Goal: Check status: Check status

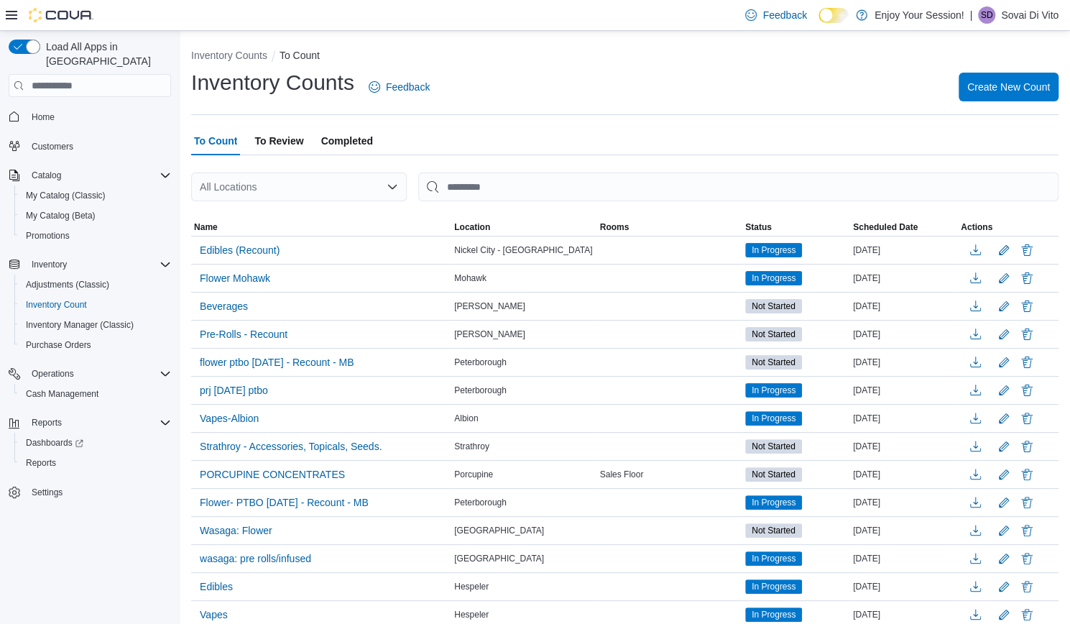
click at [376, 135] on div "To Count To Review Completed" at bounding box center [624, 140] width 867 height 29
click at [360, 138] on span "Completed" at bounding box center [347, 140] width 52 height 29
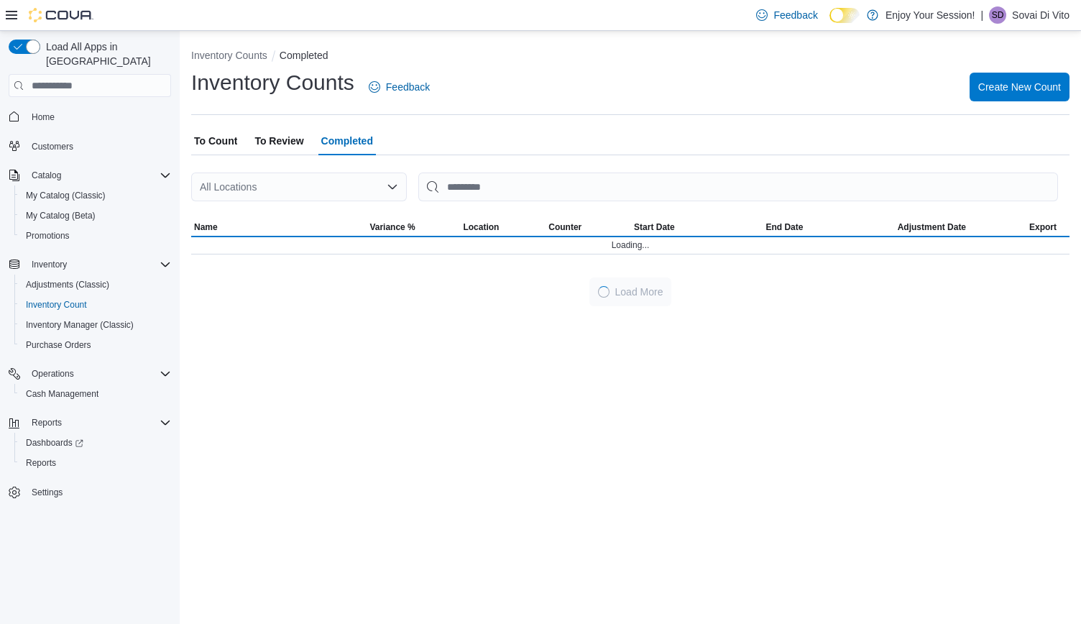
click at [332, 199] on div "All Locations" at bounding box center [299, 186] width 216 height 29
type input "***"
click at [259, 215] on span "Brantford" at bounding box center [260, 211] width 42 height 14
click at [333, 177] on div "All Locations" at bounding box center [299, 186] width 216 height 29
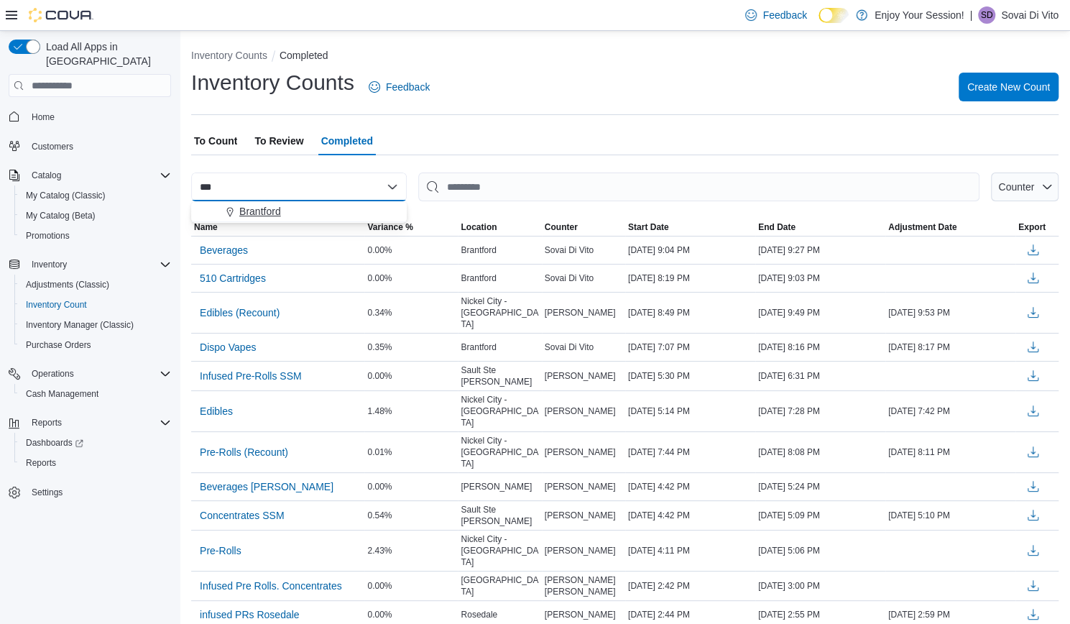
type input "***"
click at [257, 212] on span "Brantford" at bounding box center [260, 211] width 42 height 14
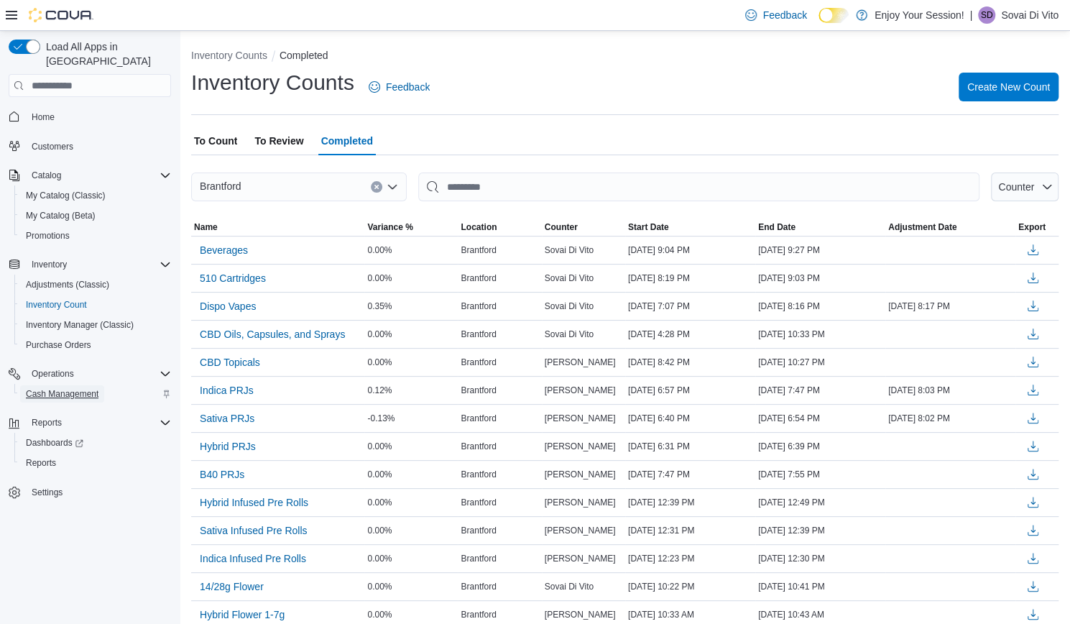
click at [50, 385] on span "Cash Management" at bounding box center [62, 393] width 73 height 17
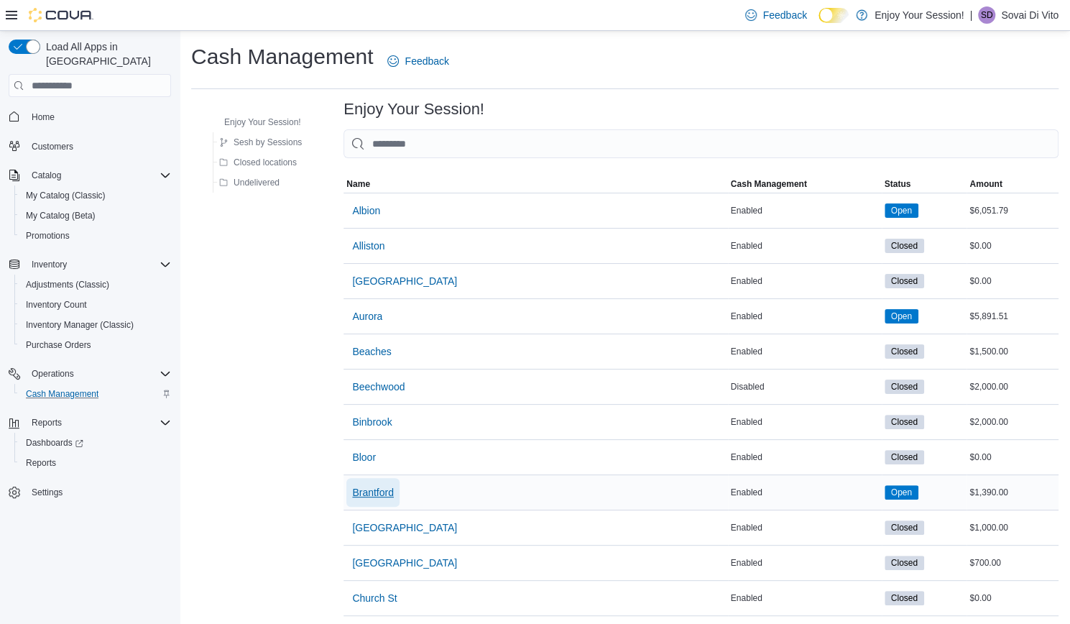
click at [378, 486] on span "Brantford" at bounding box center [373, 492] width 42 height 14
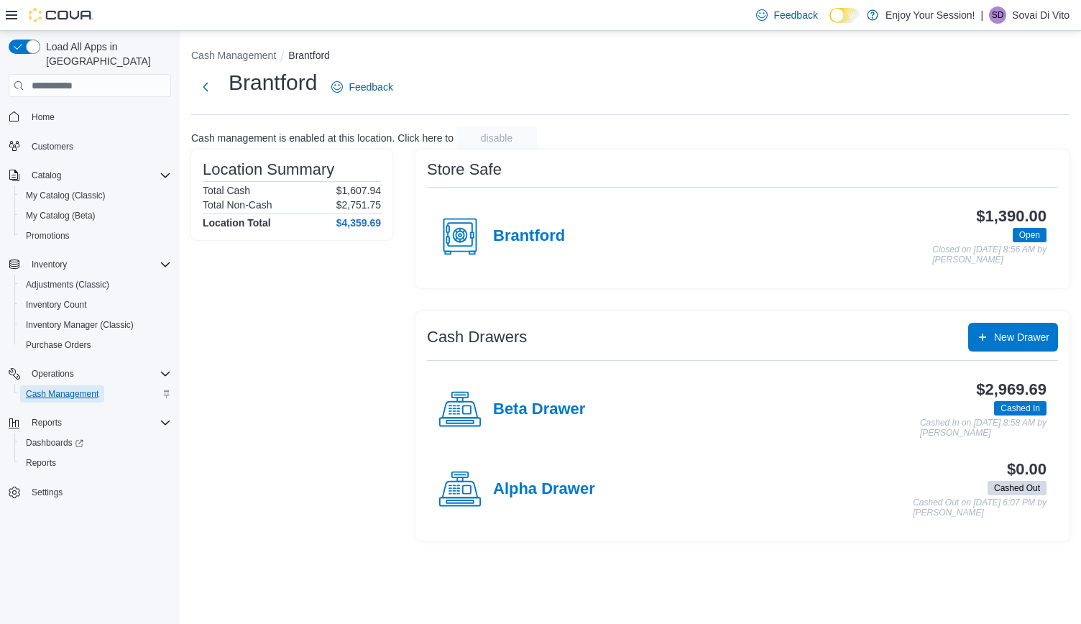
click at [82, 388] on span "Cash Management" at bounding box center [62, 393] width 73 height 11
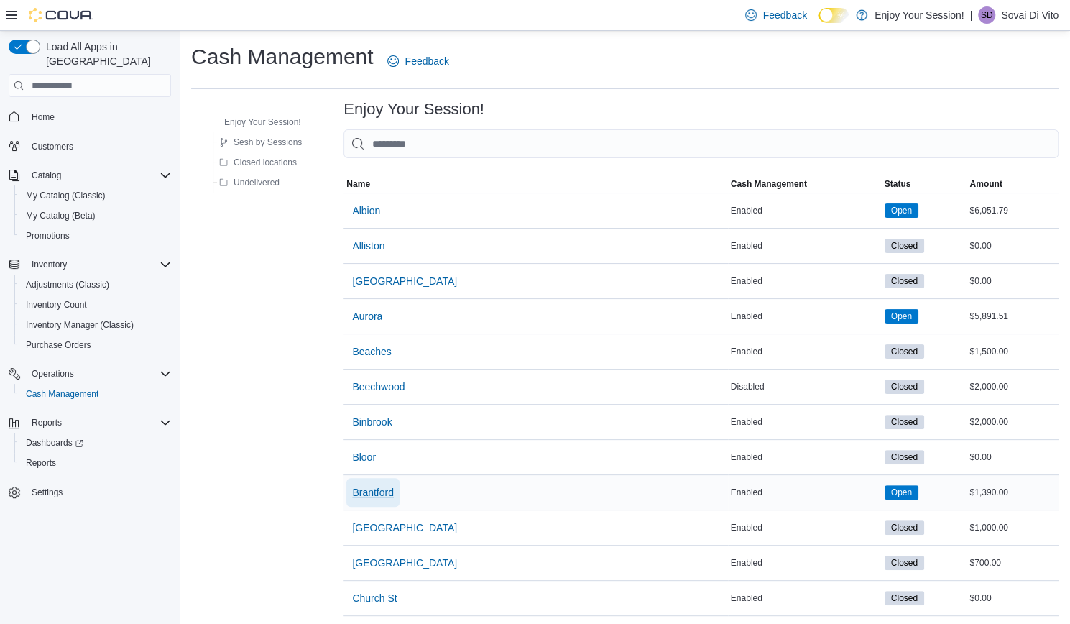
click at [377, 489] on span "Brantford" at bounding box center [373, 492] width 42 height 14
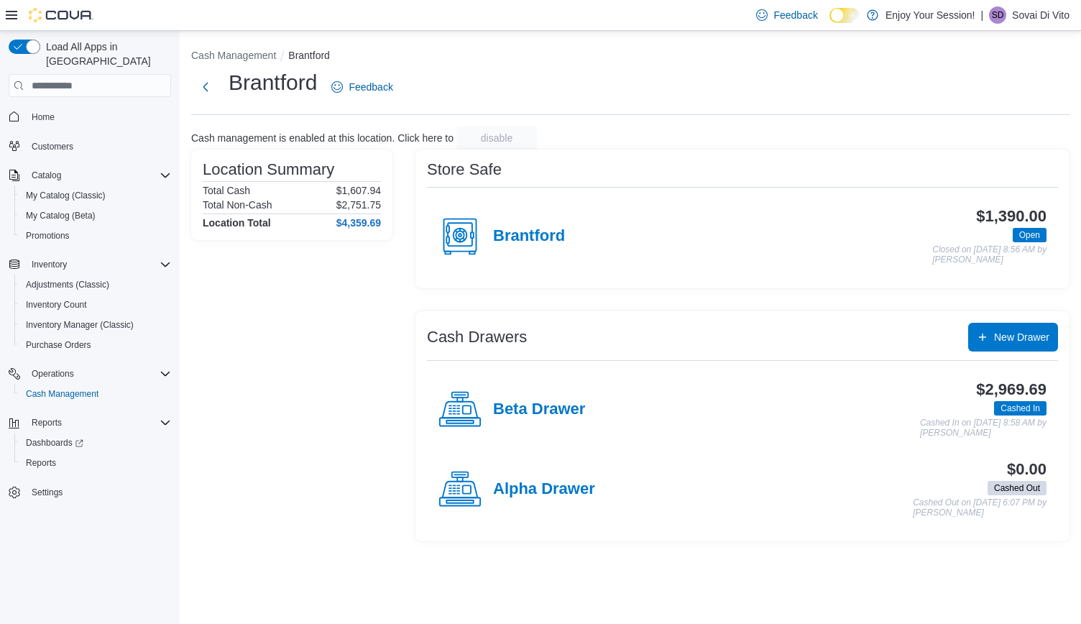
click at [544, 417] on div "Beta Drawer" at bounding box center [511, 409] width 147 height 43
